Goal: Task Accomplishment & Management: Manage account settings

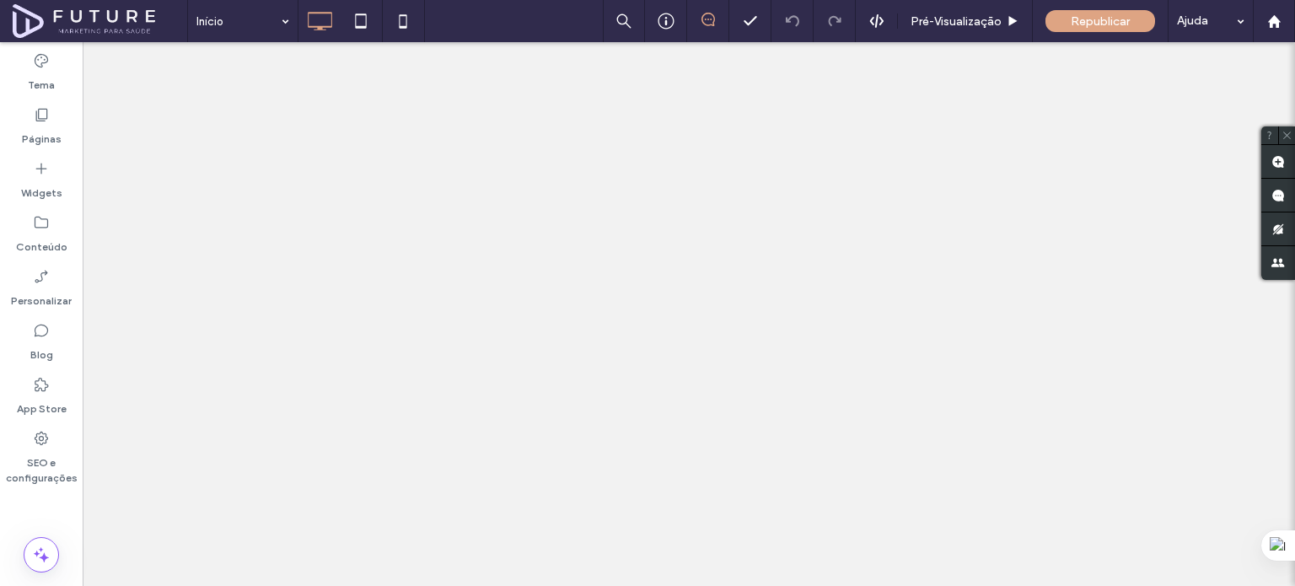
click at [34, 437] on icon at bounding box center [41, 438] width 17 height 17
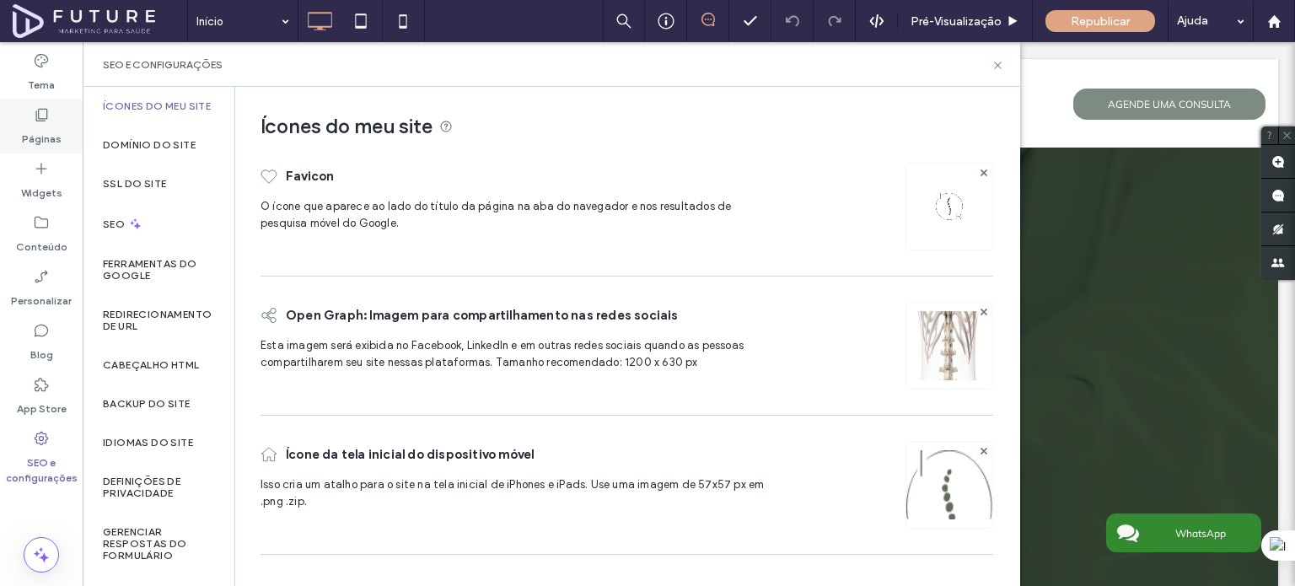
click at [28, 127] on label "Páginas" at bounding box center [42, 135] width 40 height 24
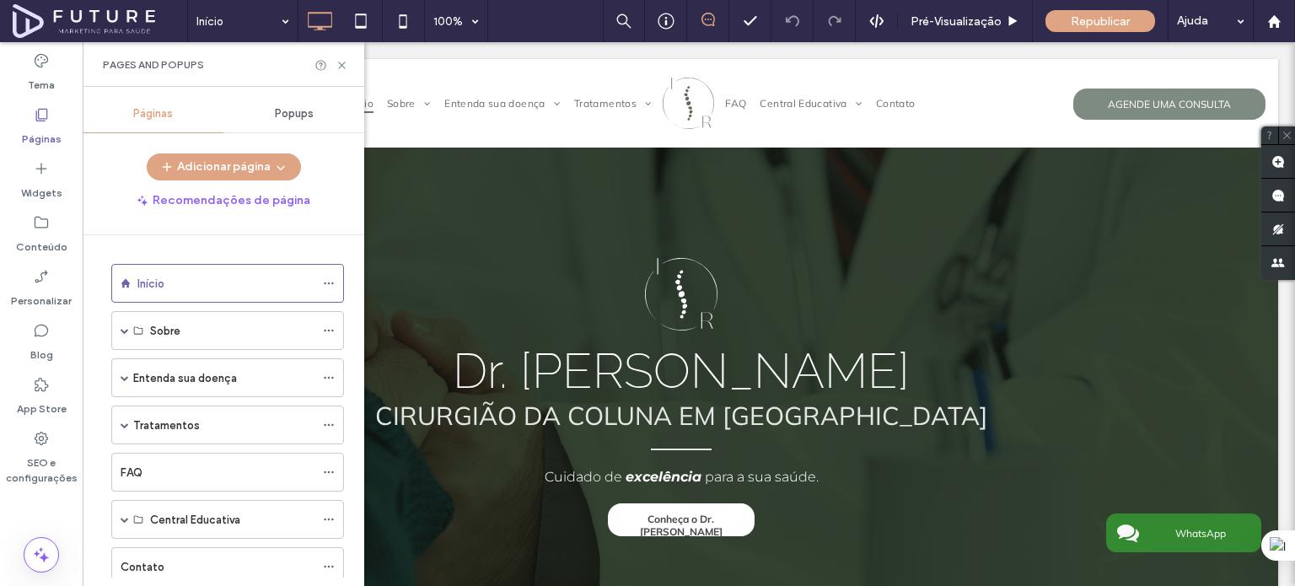
click at [34, 120] on icon at bounding box center [41, 114] width 17 height 17
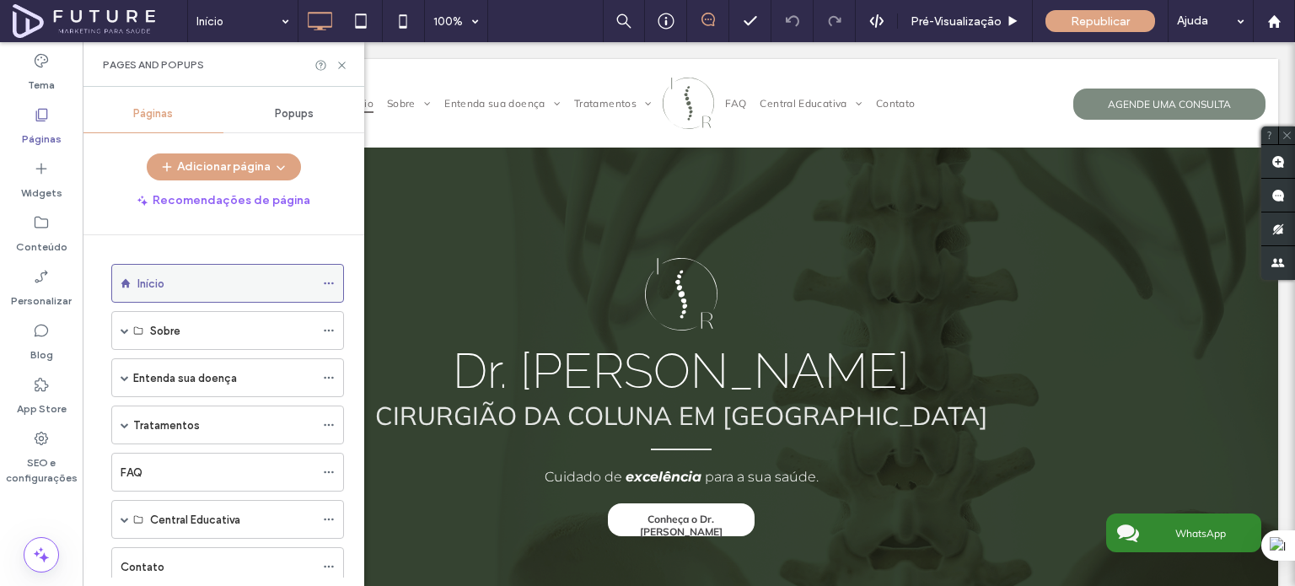
click at [328, 282] on use at bounding box center [328, 283] width 9 height 3
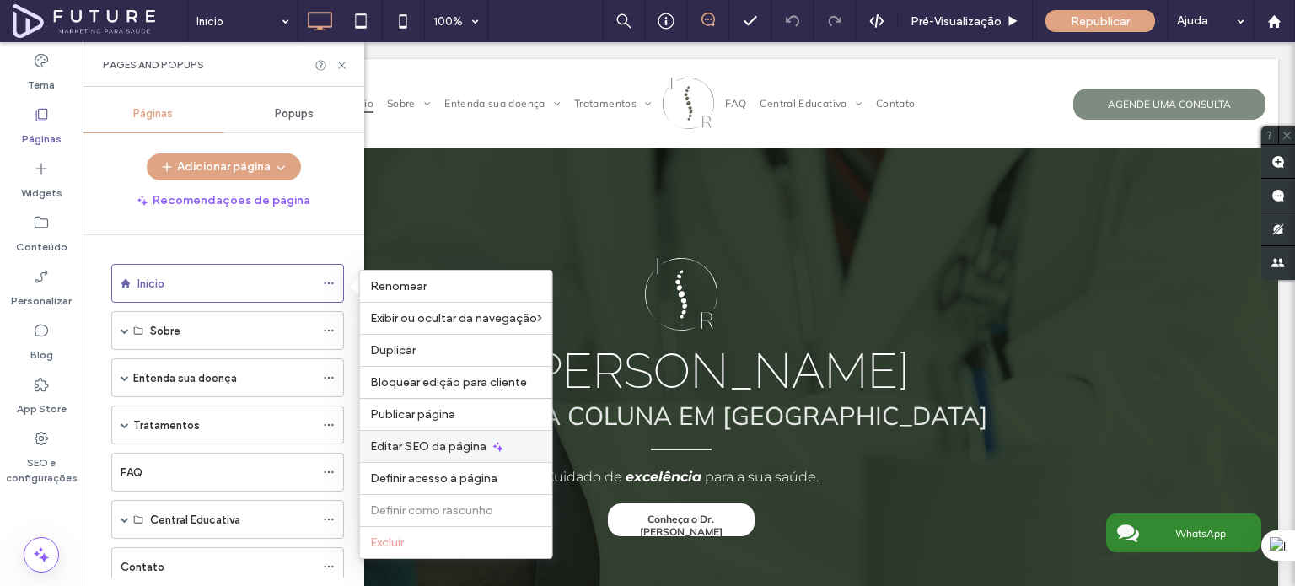
click at [460, 450] on span "Editar SEO da página" at bounding box center [428, 446] width 116 height 14
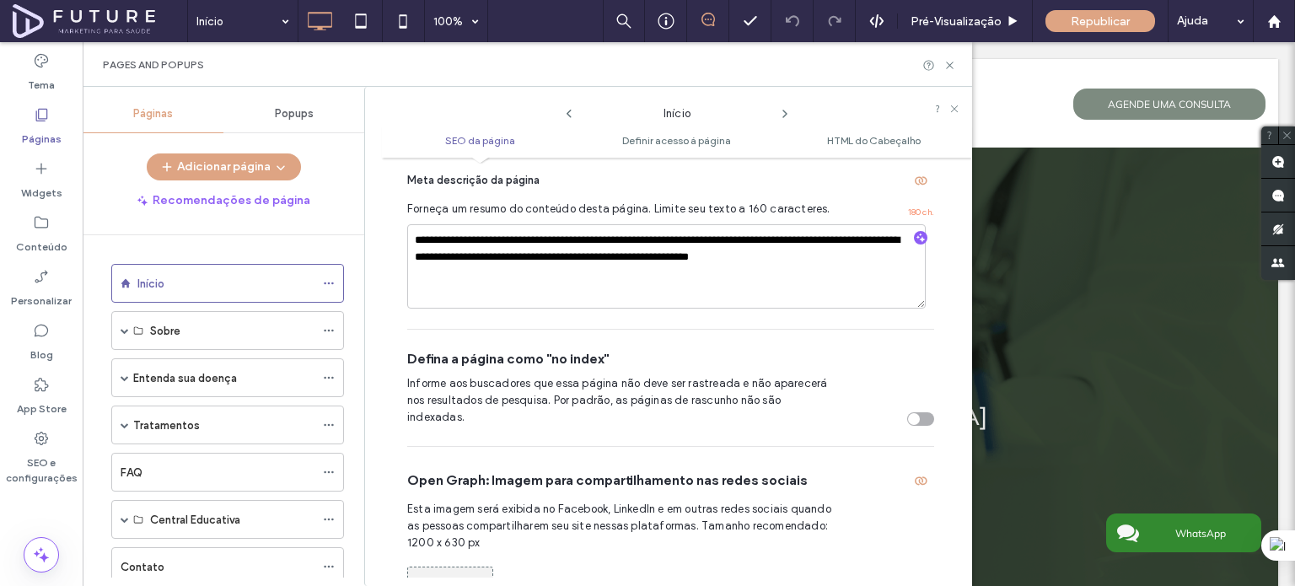
scroll to position [169, 0]
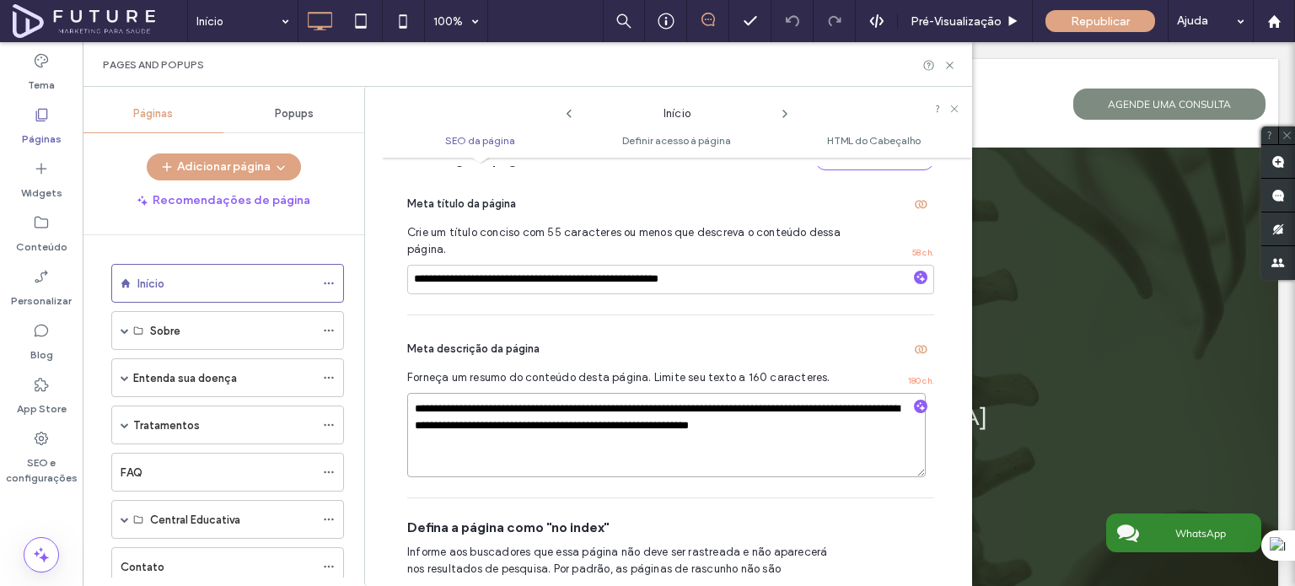
drag, startPoint x: 733, startPoint y: 431, endPoint x: 744, endPoint y: 442, distance: 16.1
click at [744, 442] on textarea "**********" at bounding box center [666, 435] width 518 height 84
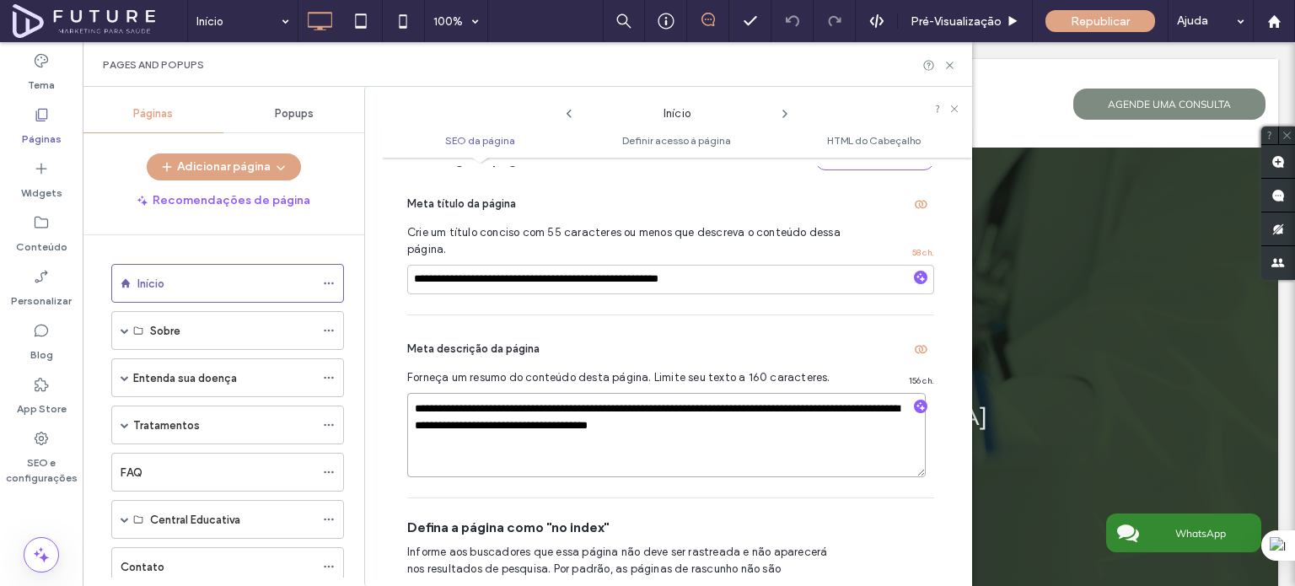
type textarea "**********"
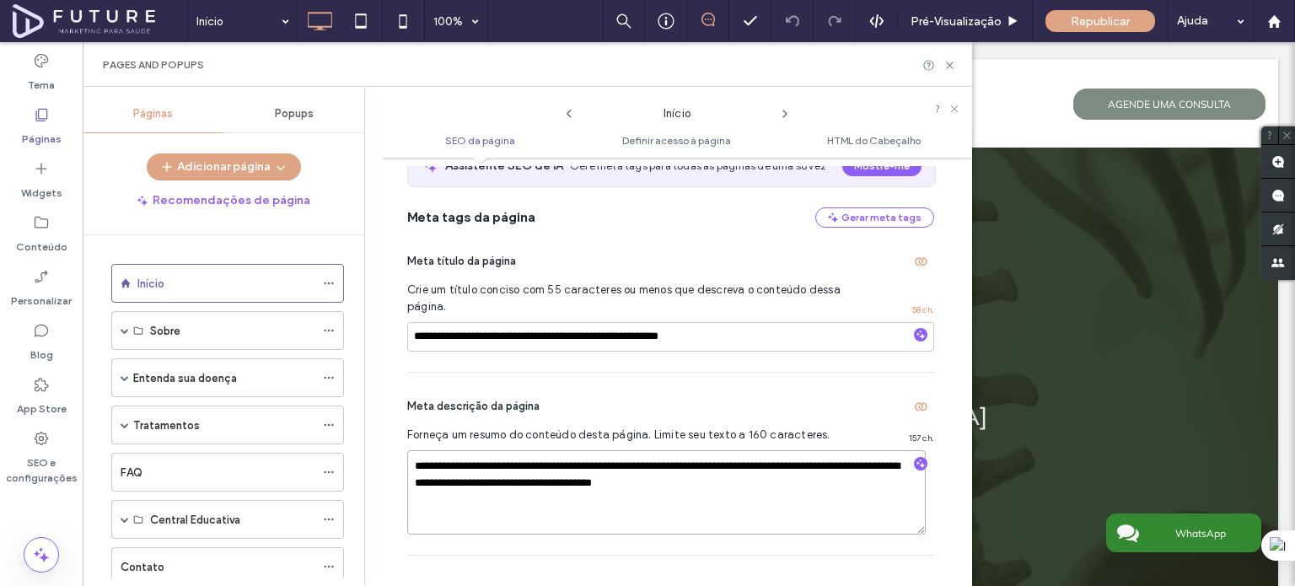
scroll to position [84, 0]
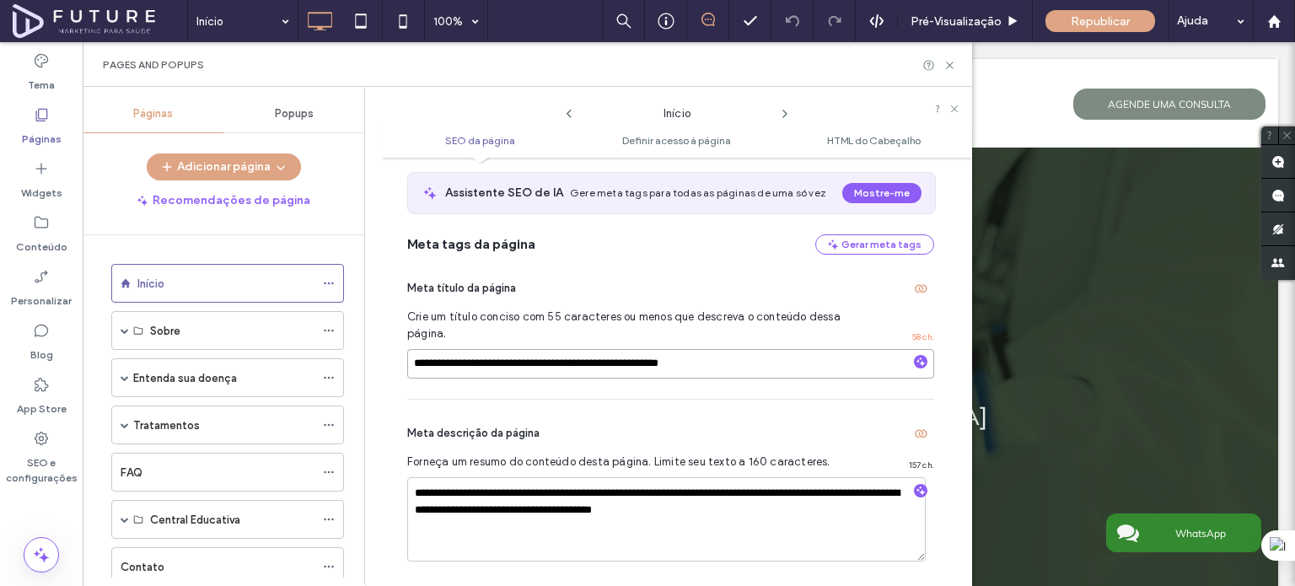
click at [739, 365] on input "**********" at bounding box center [670, 364] width 527 height 30
type input "**********"
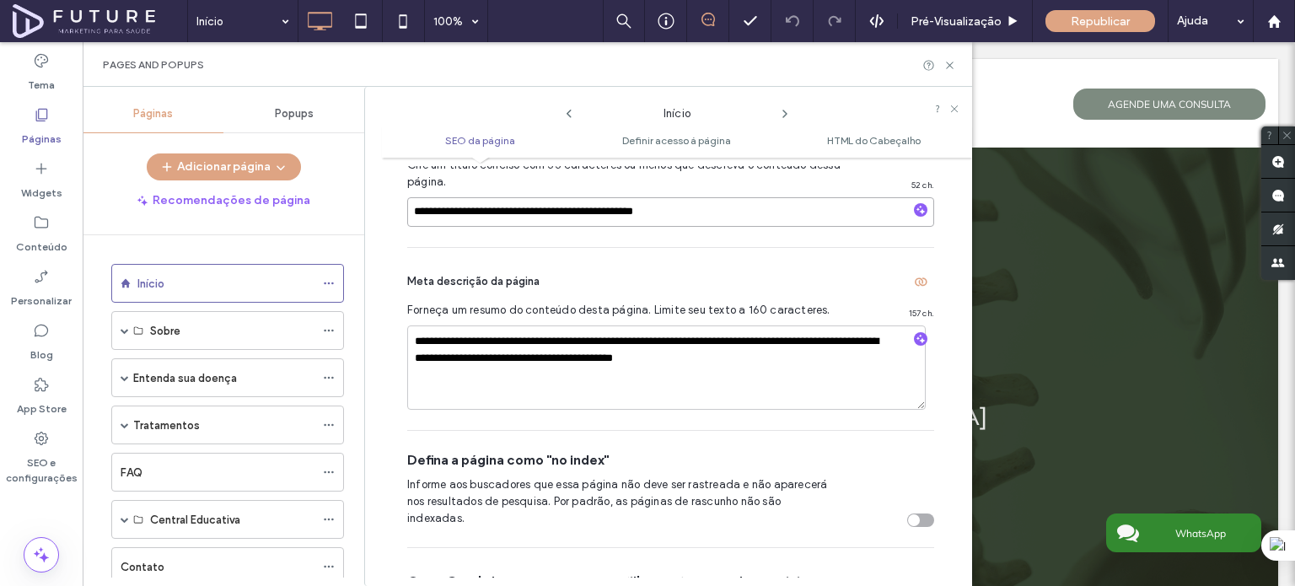
scroll to position [506, 0]
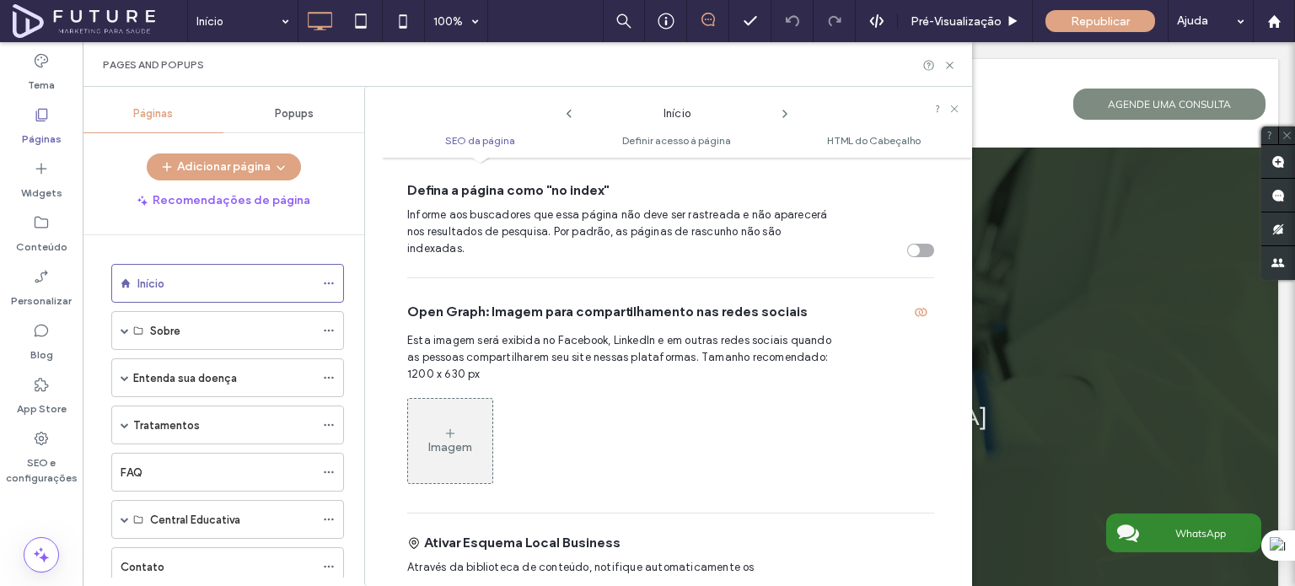
click at [459, 440] on div "Imagem" at bounding box center [450, 447] width 44 height 14
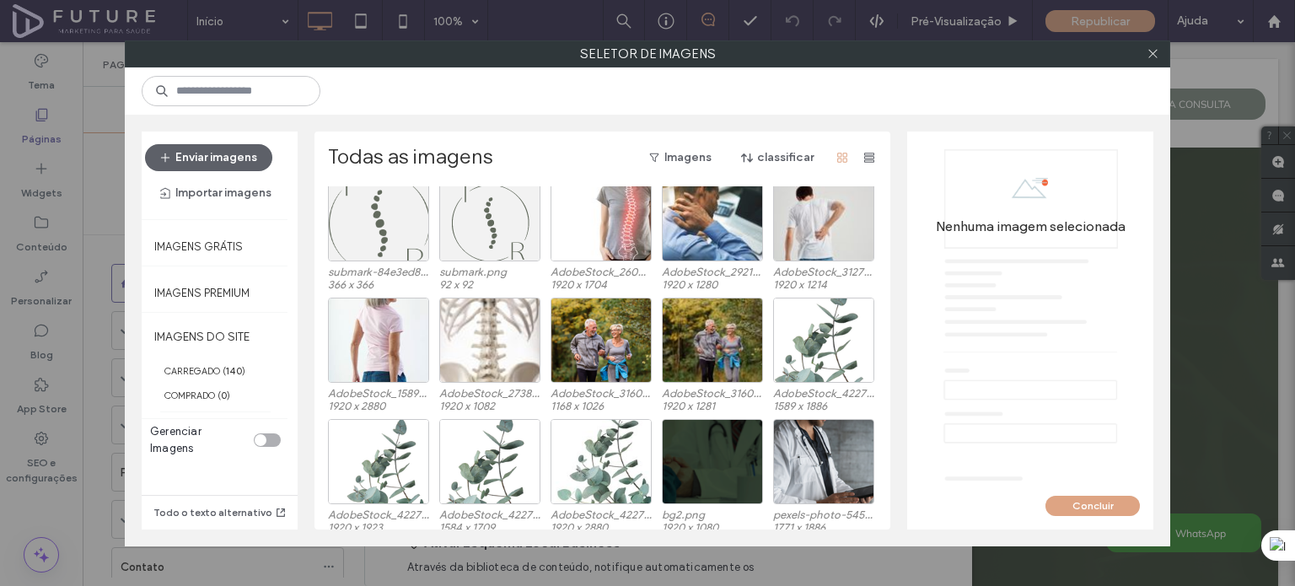
scroll to position [3088, 0]
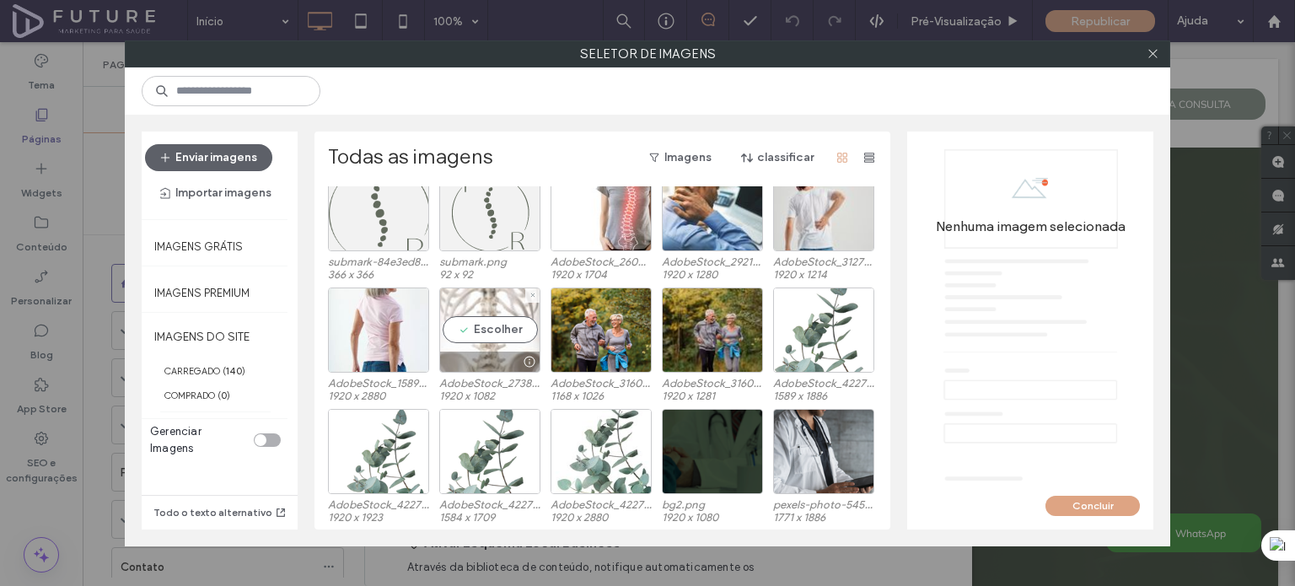
click at [489, 336] on div "Escolher" at bounding box center [489, 329] width 101 height 85
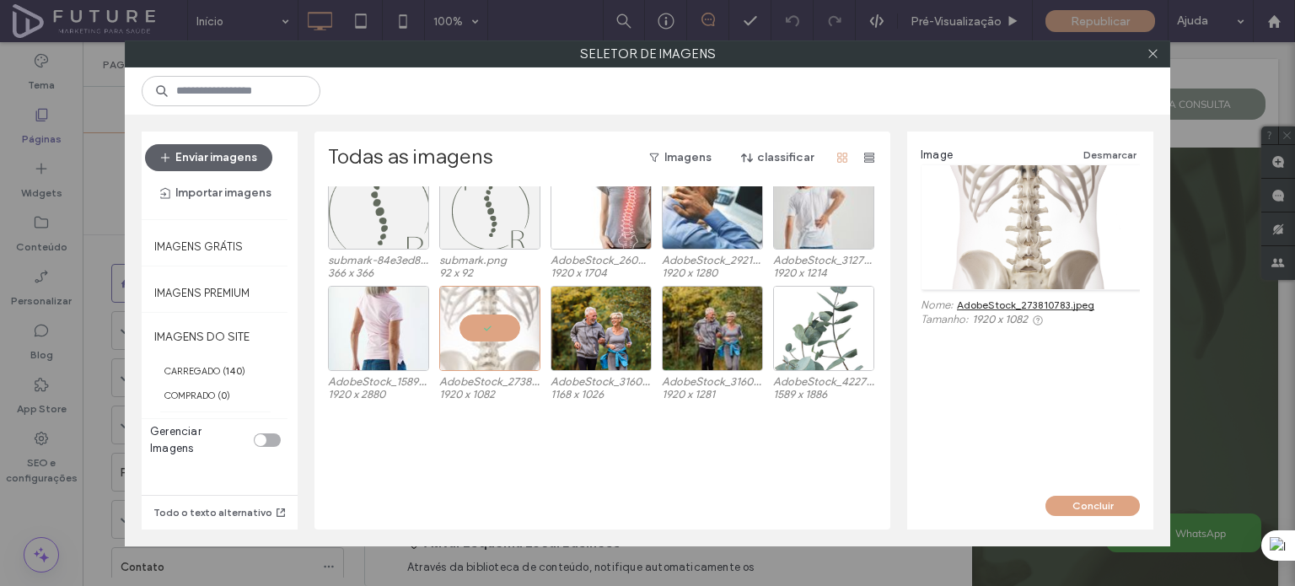
scroll to position [2500, 0]
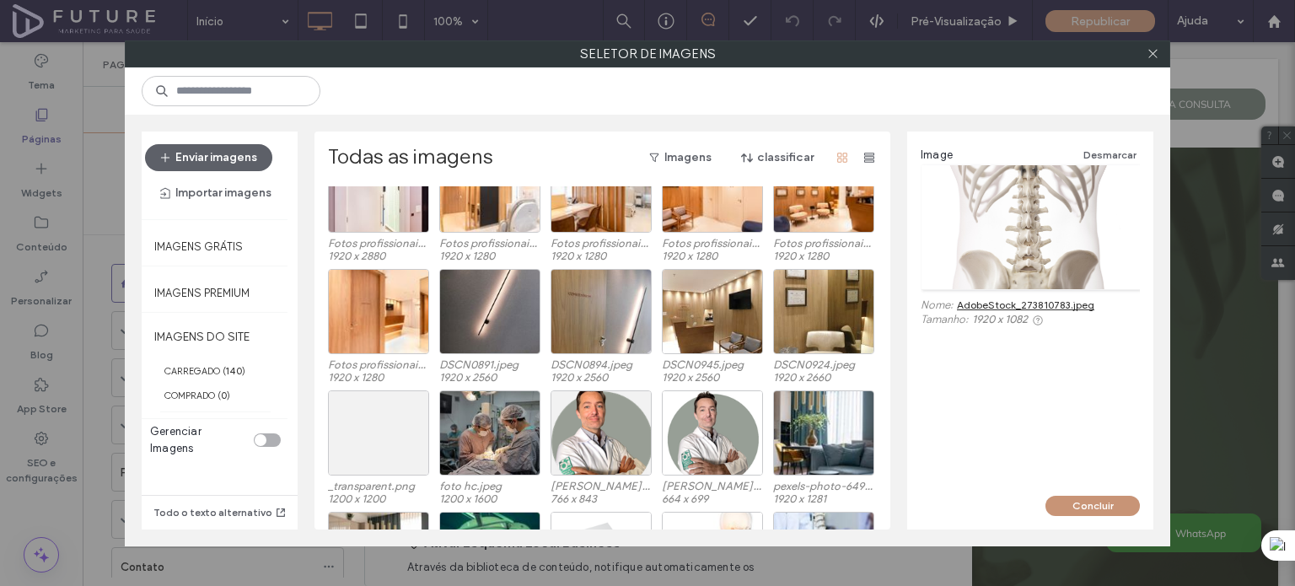
drag, startPoint x: 1092, startPoint y: 496, endPoint x: 1017, endPoint y: 451, distance: 87.7
click at [1092, 496] on button "Concluir" at bounding box center [1092, 506] width 94 height 20
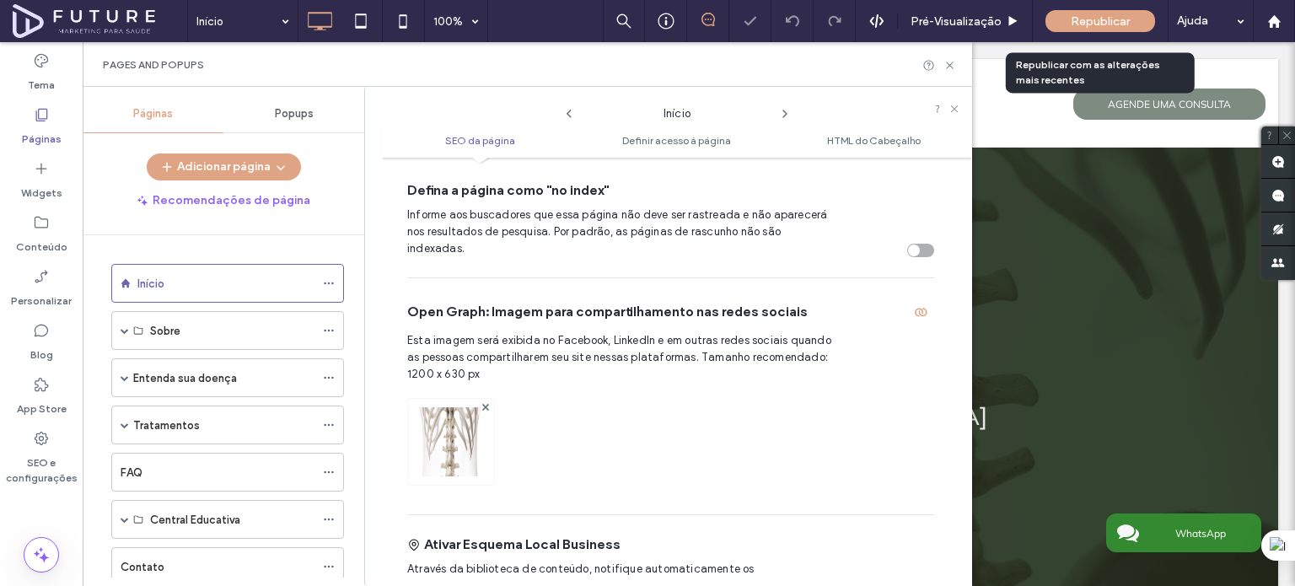
click at [1082, 31] on div "Republicar" at bounding box center [1100, 21] width 110 height 22
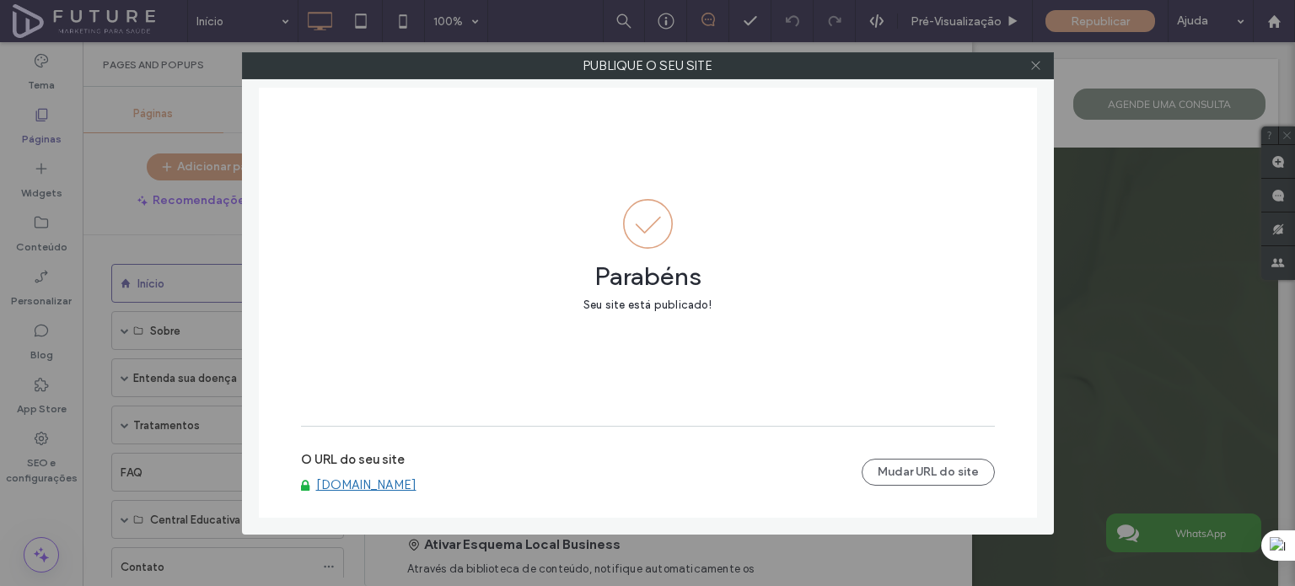
click at [1030, 65] on icon at bounding box center [1035, 65] width 13 height 13
